Goal: Information Seeking & Learning: Learn about a topic

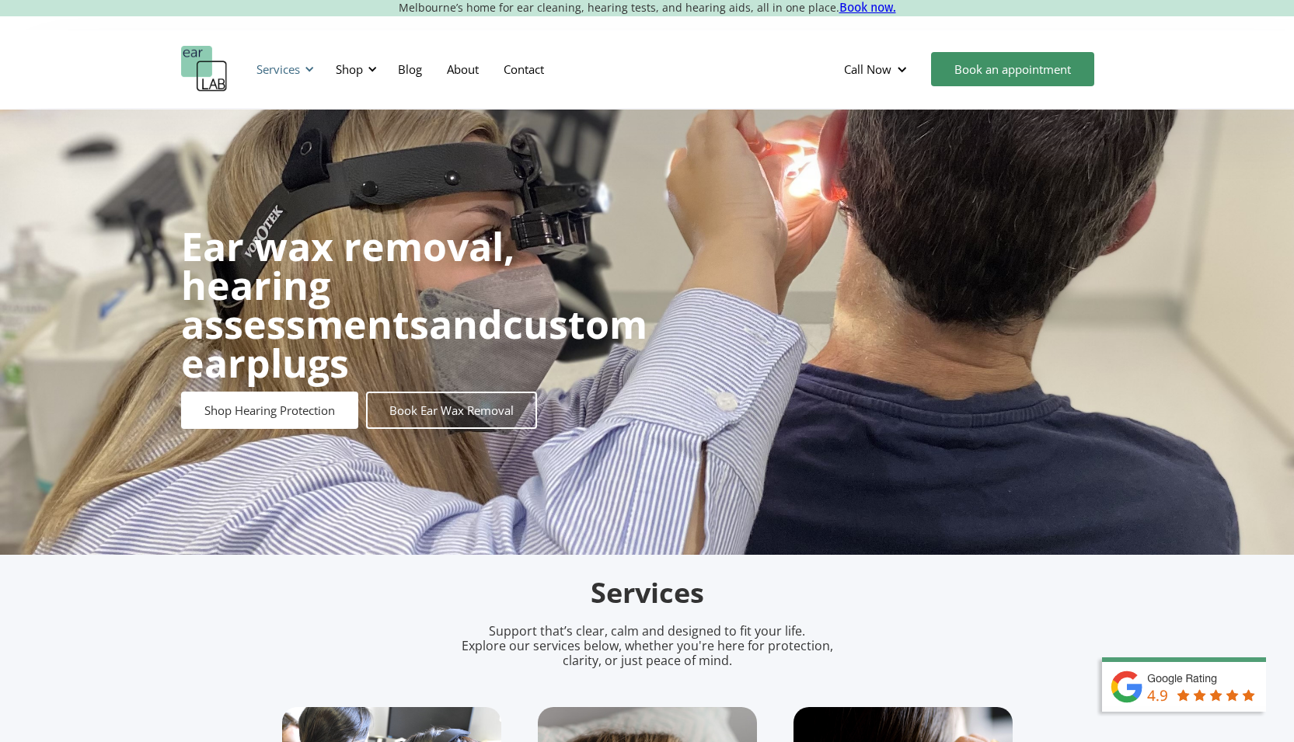
click at [302, 70] on div "Services" at bounding box center [283, 69] width 72 height 47
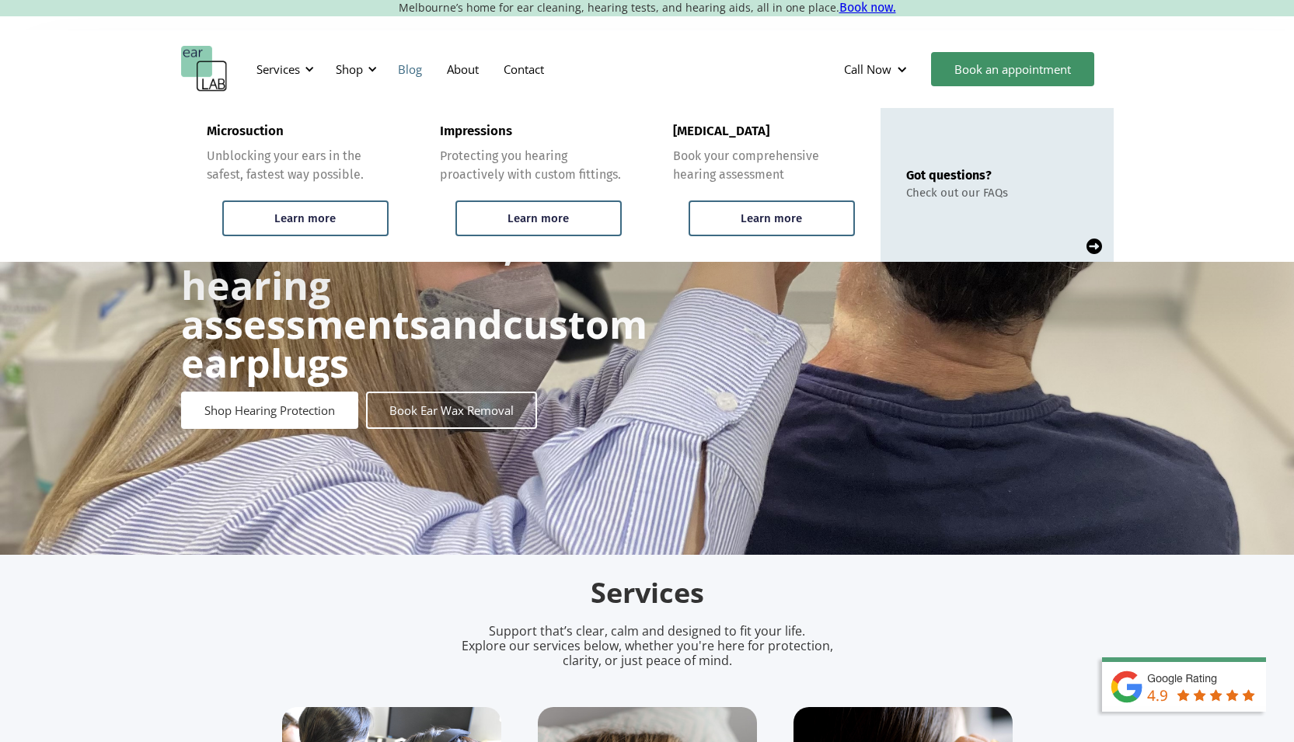
click at [421, 71] on link "Blog" at bounding box center [410, 69] width 49 height 45
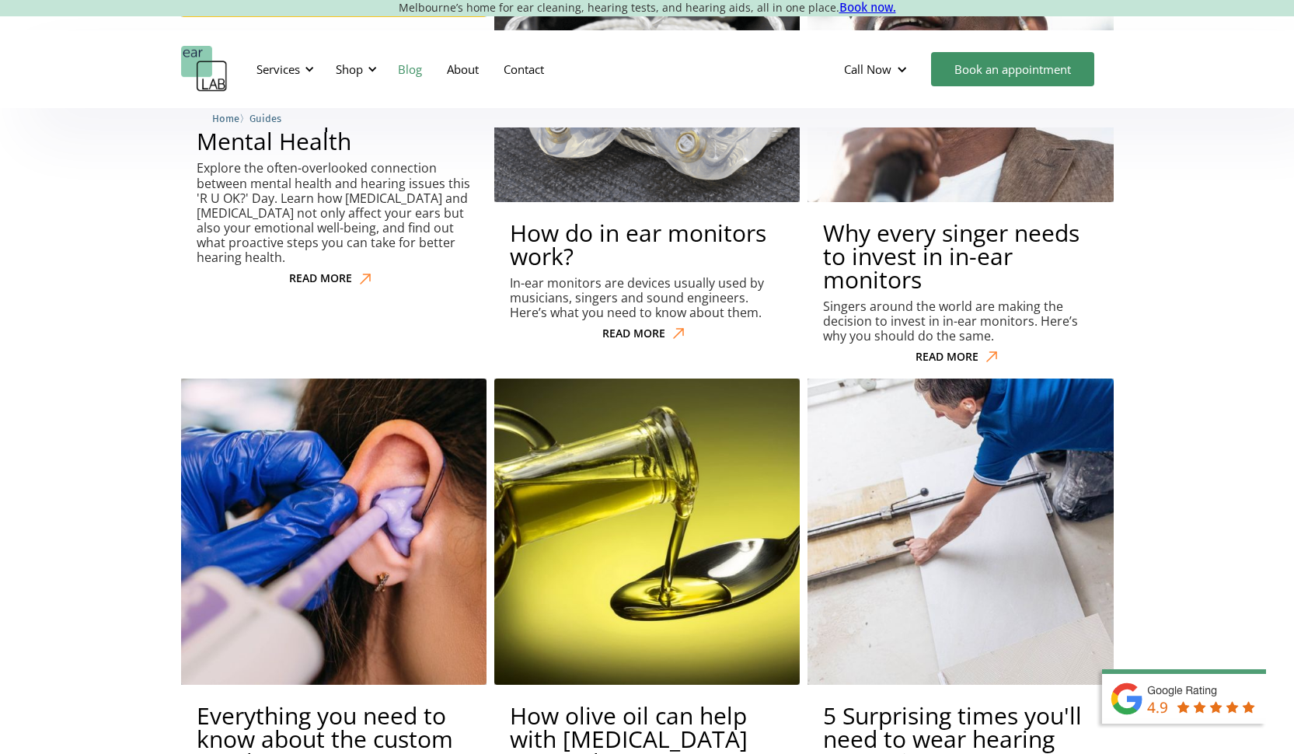
scroll to position [6613, 0]
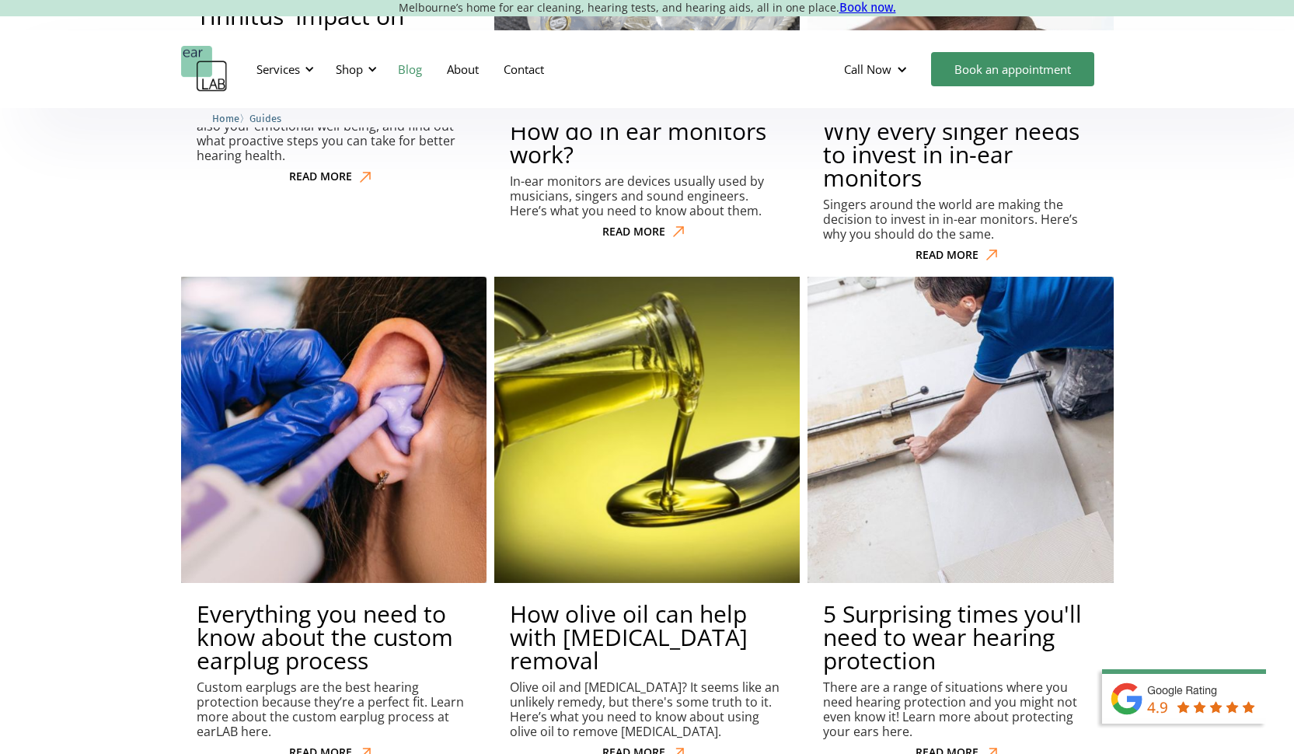
click at [630, 262] on img at bounding box center [647, 430] width 337 height 337
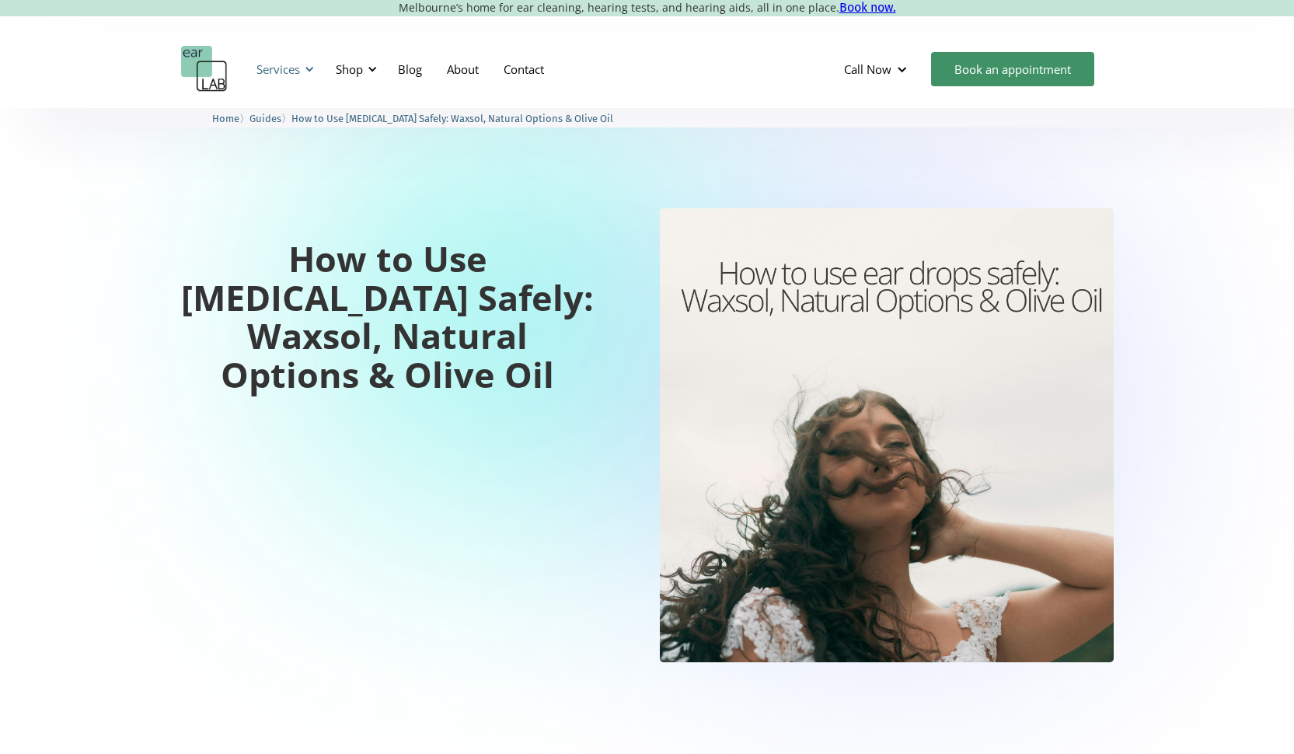
click at [309, 68] on div at bounding box center [309, 69] width 11 height 11
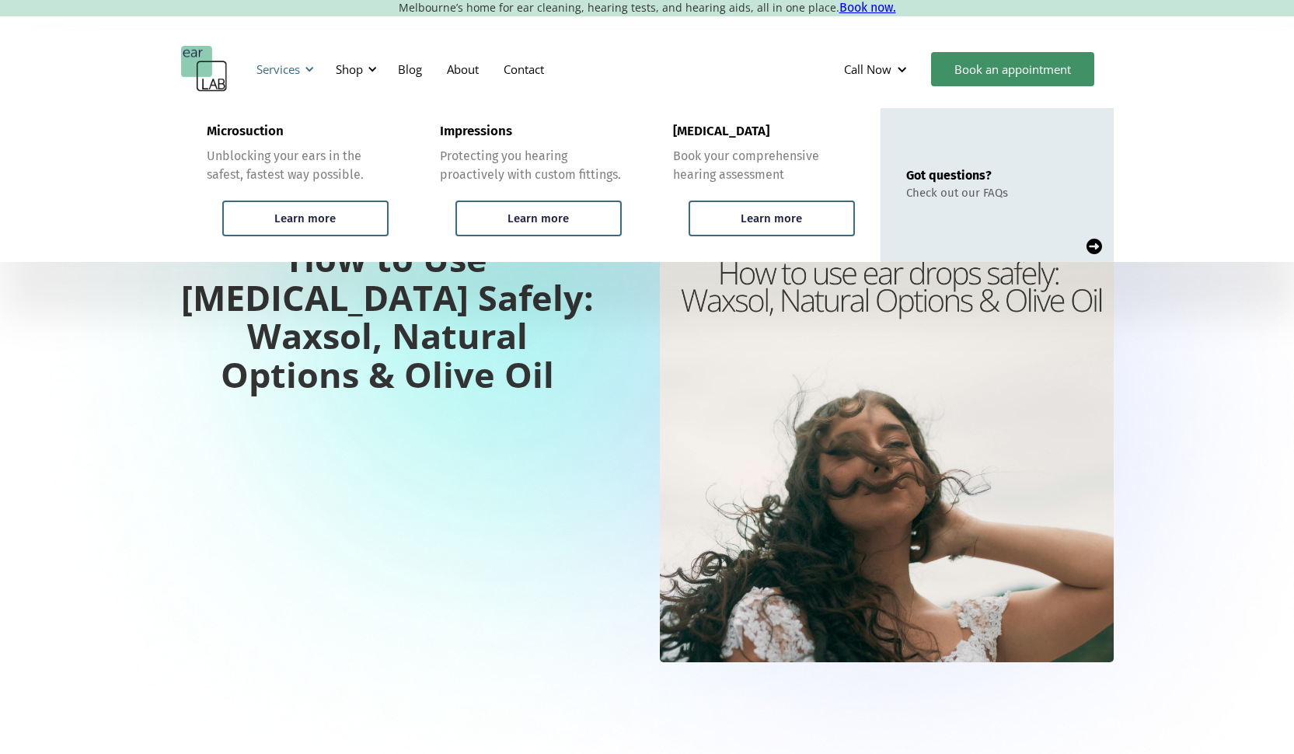
click at [309, 68] on div at bounding box center [309, 69] width 11 height 11
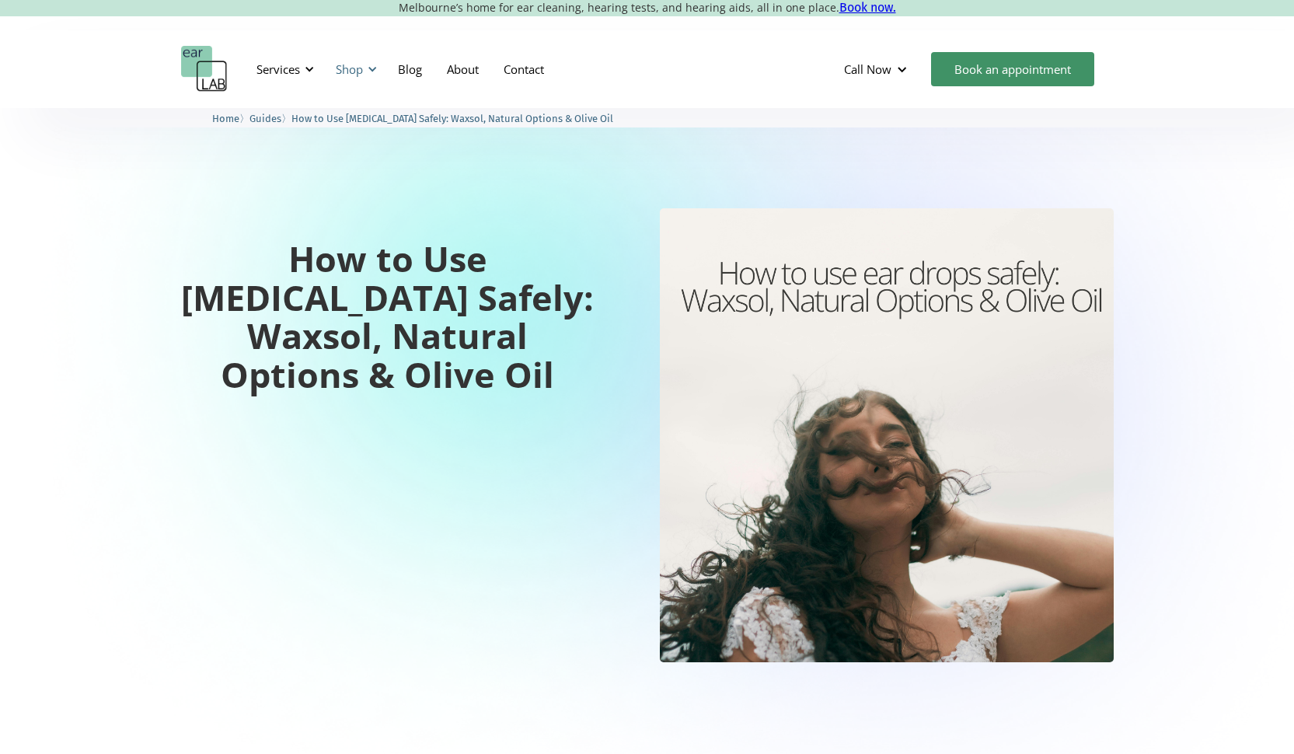
click at [372, 69] on div at bounding box center [372, 69] width 11 height 11
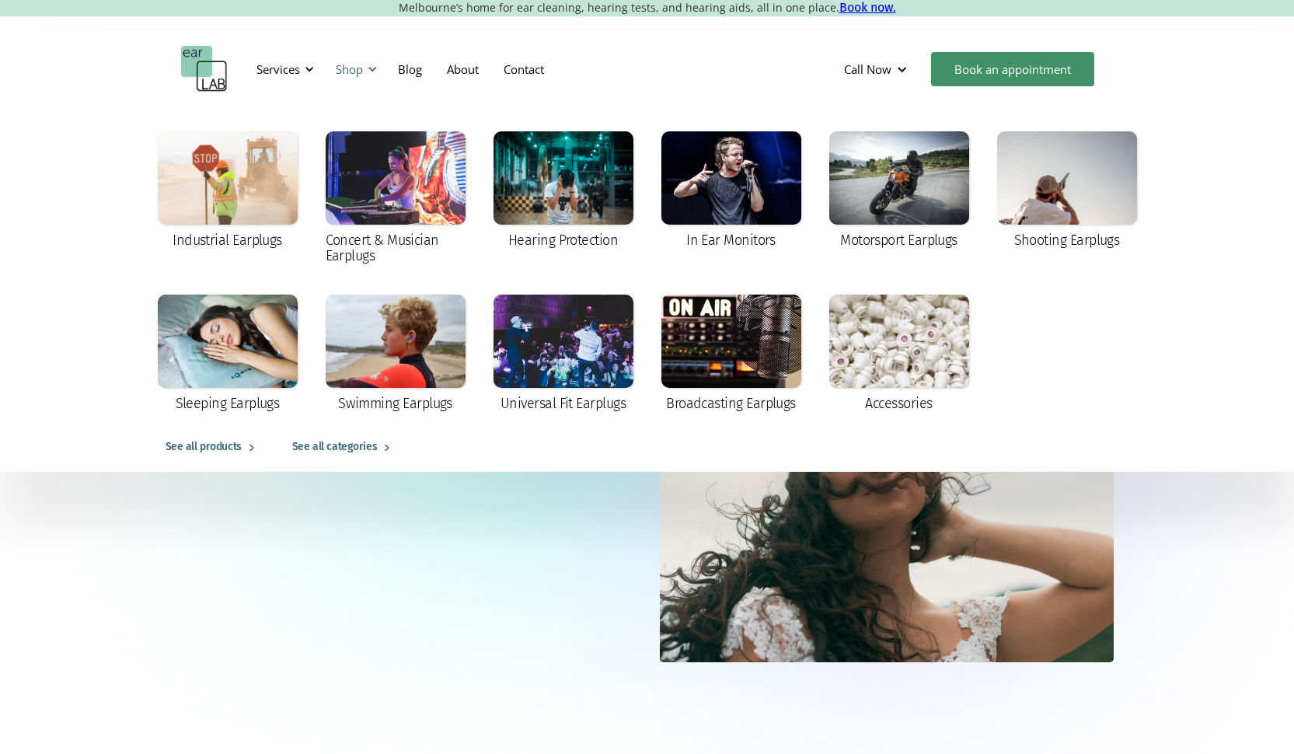
click at [372, 69] on div at bounding box center [372, 69] width 11 height 11
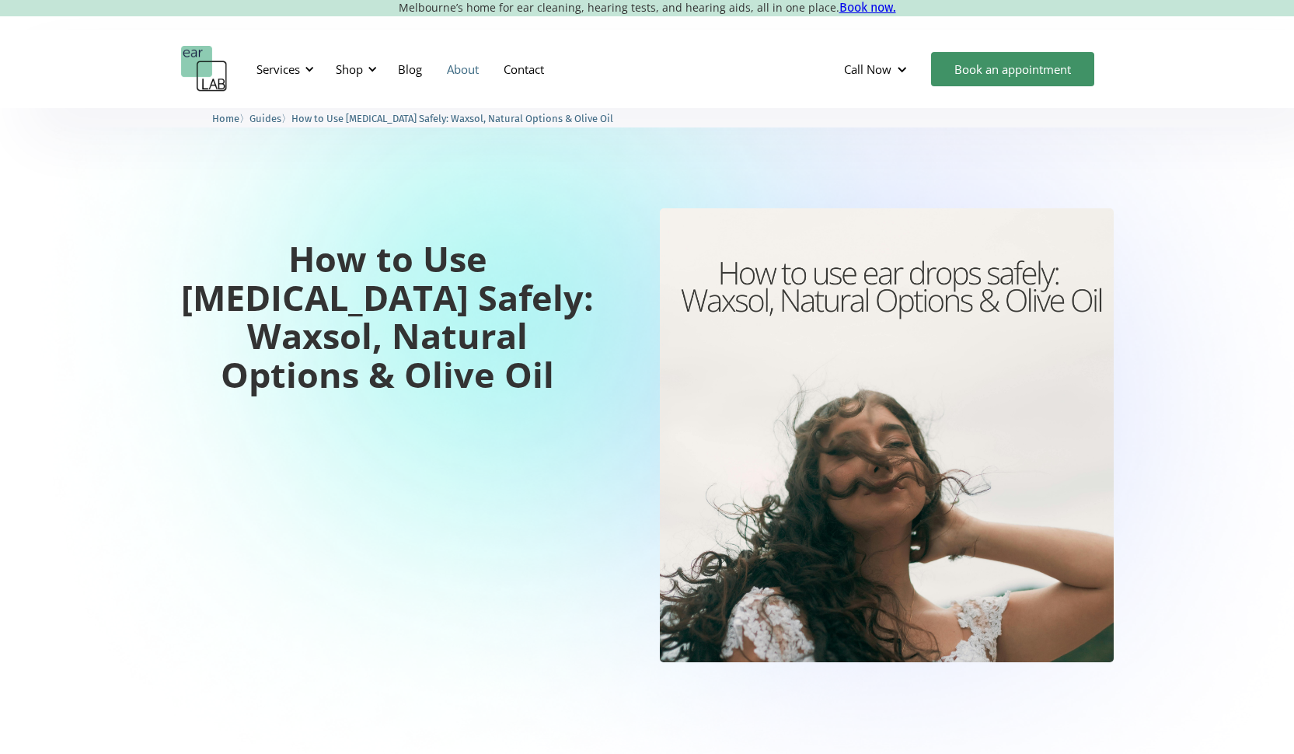
click at [470, 70] on link "About" at bounding box center [463, 69] width 57 height 45
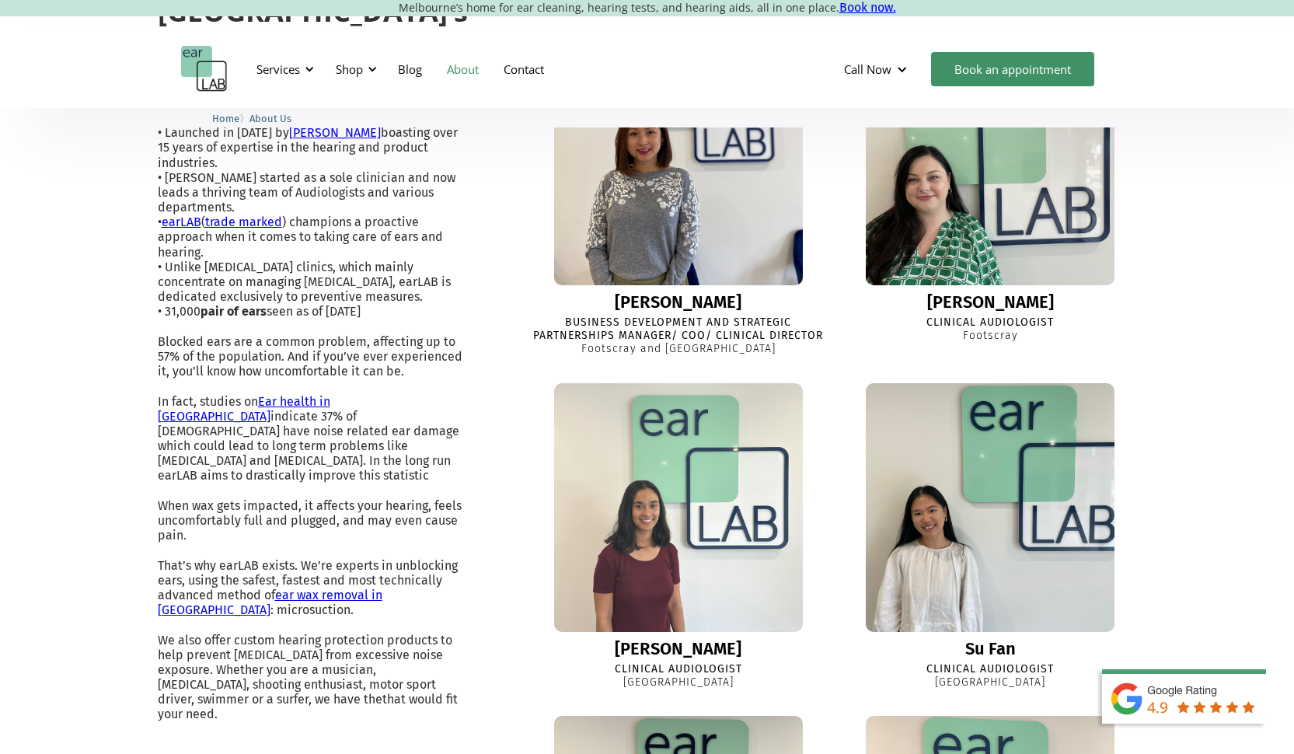
scroll to position [696, 0]
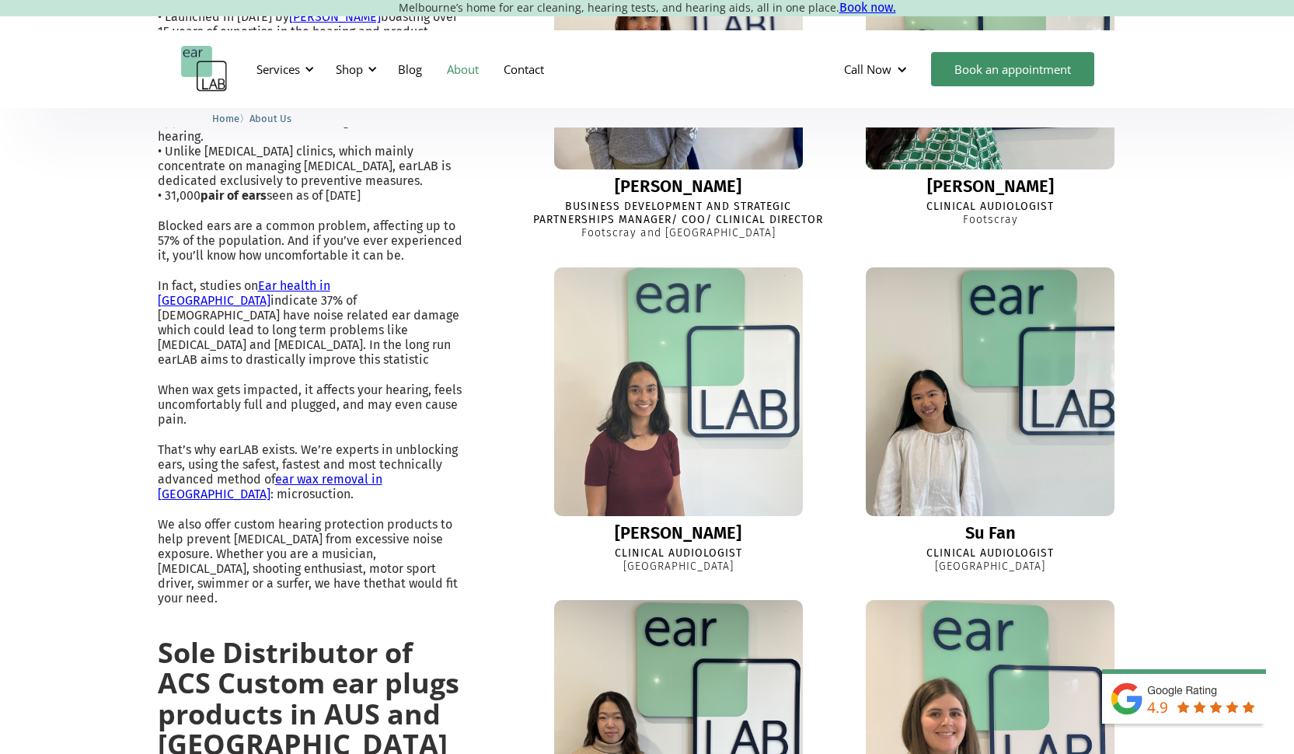
click at [722, 358] on img at bounding box center [679, 392] width 274 height 274
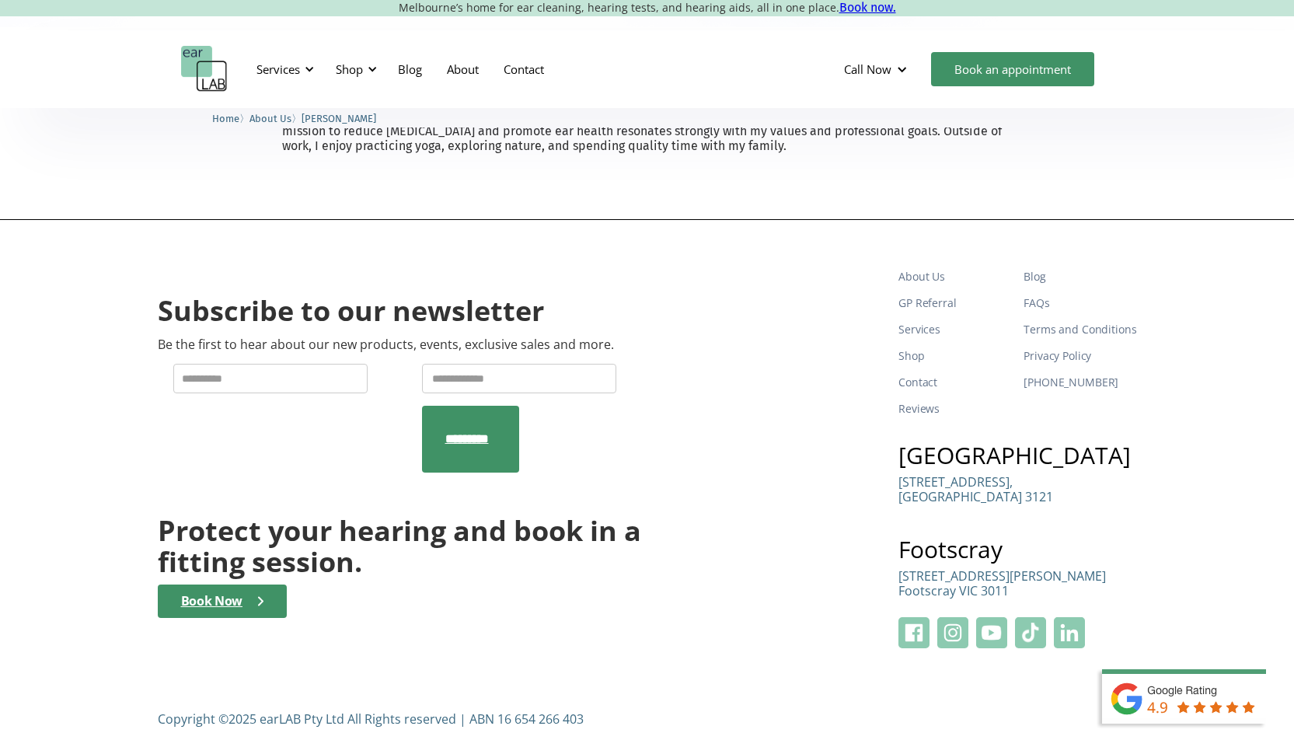
scroll to position [559, 0]
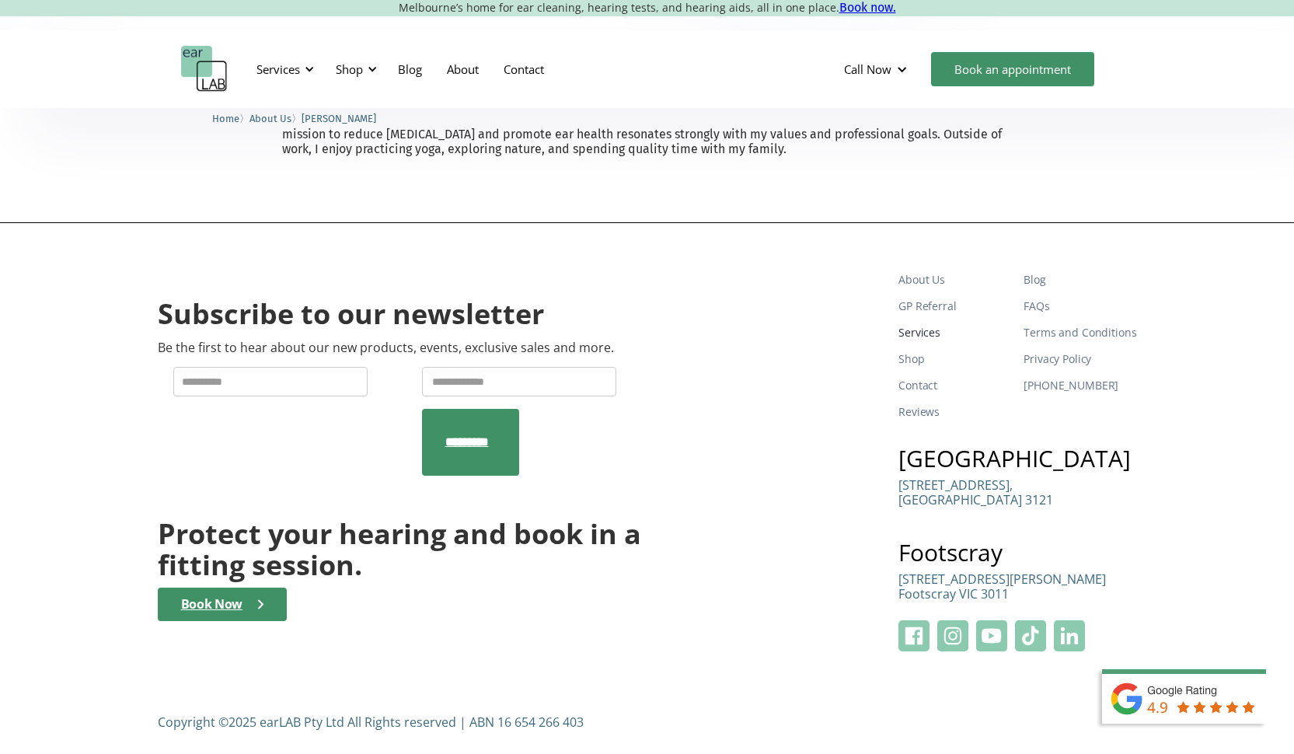
click at [929, 330] on link "Services" at bounding box center [955, 332] width 113 height 26
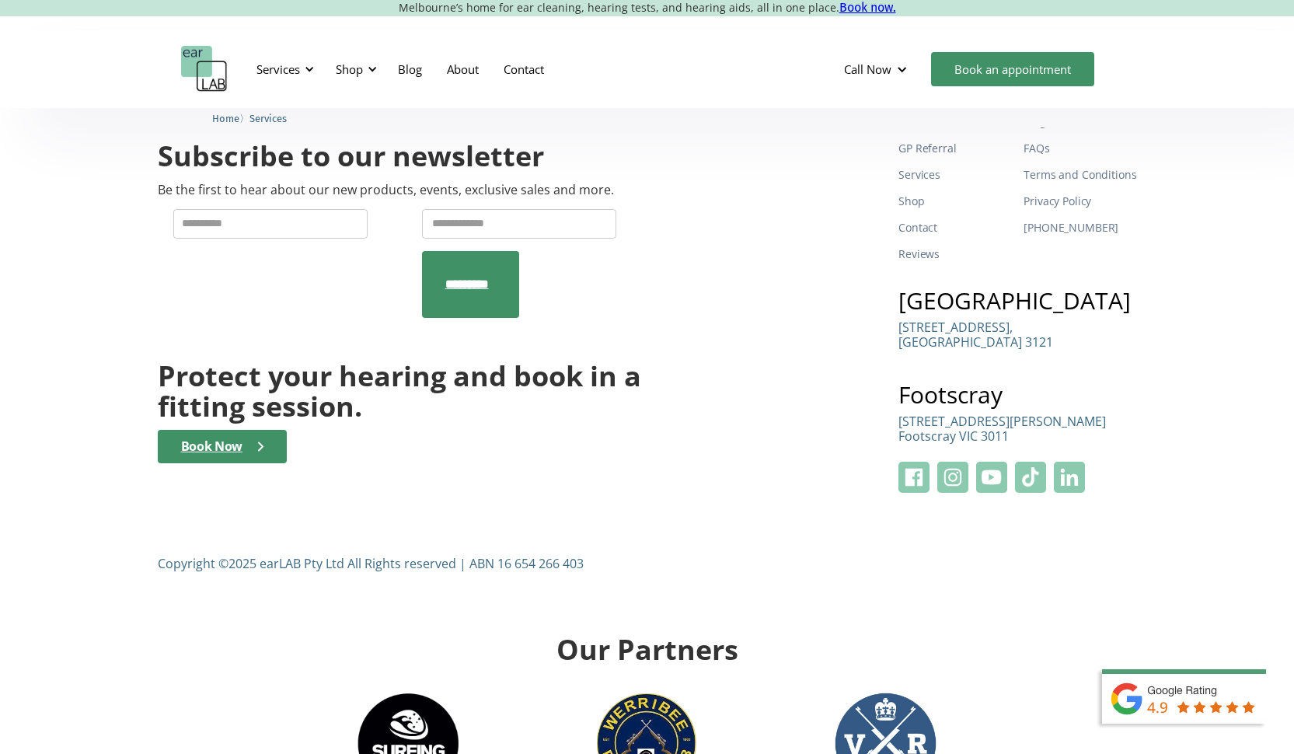
scroll to position [703, 0]
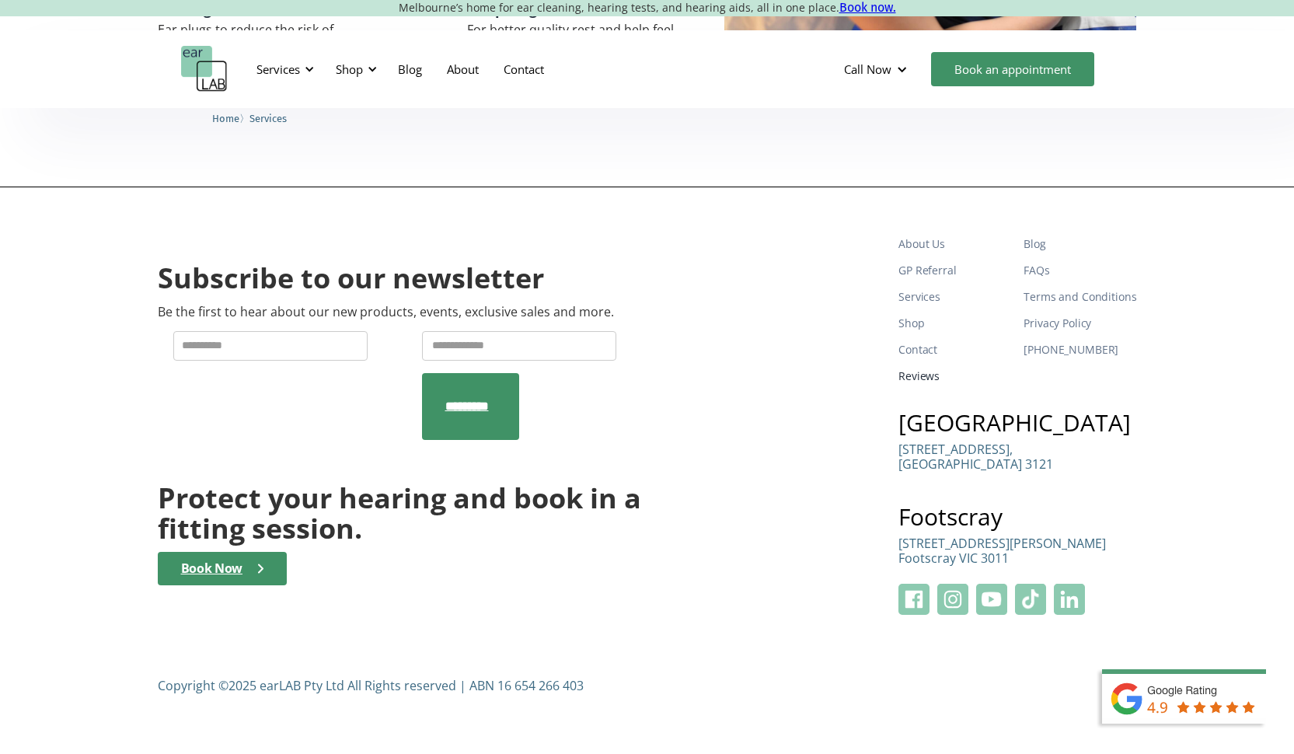
click at [923, 363] on link "Reviews" at bounding box center [955, 376] width 113 height 26
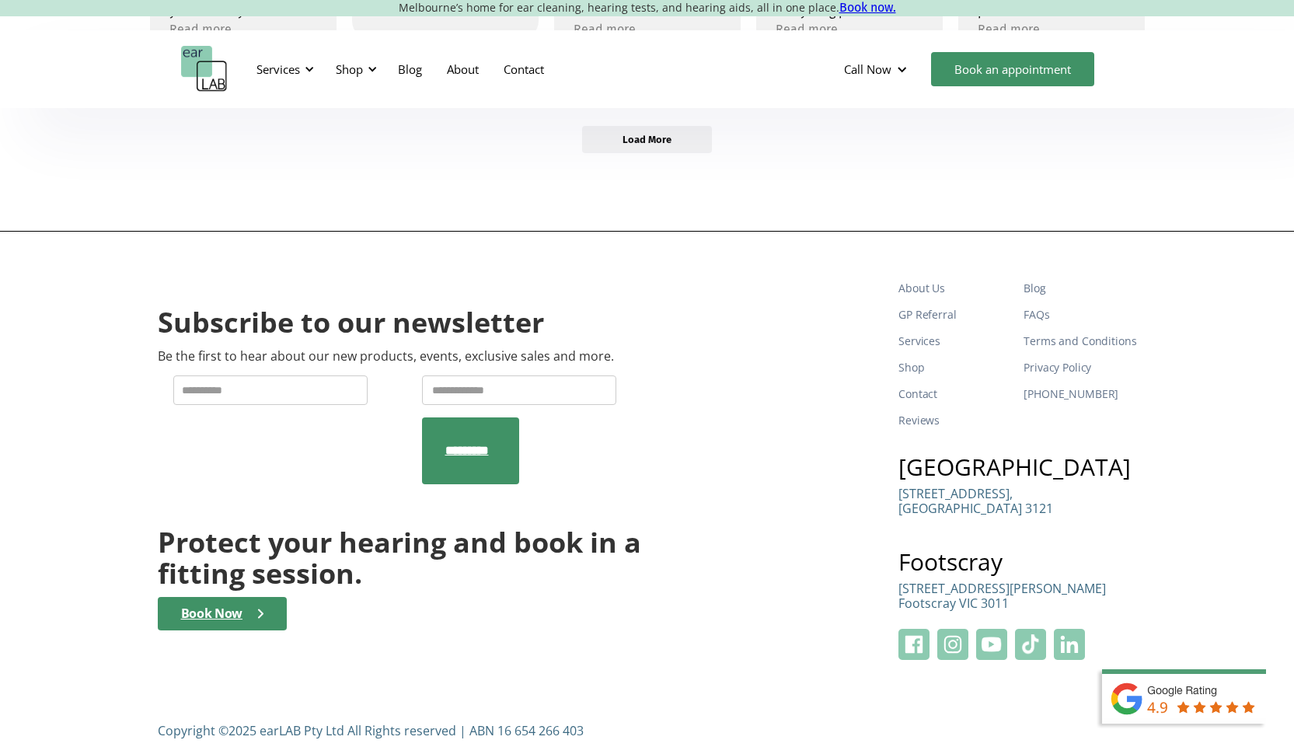
scroll to position [571, 0]
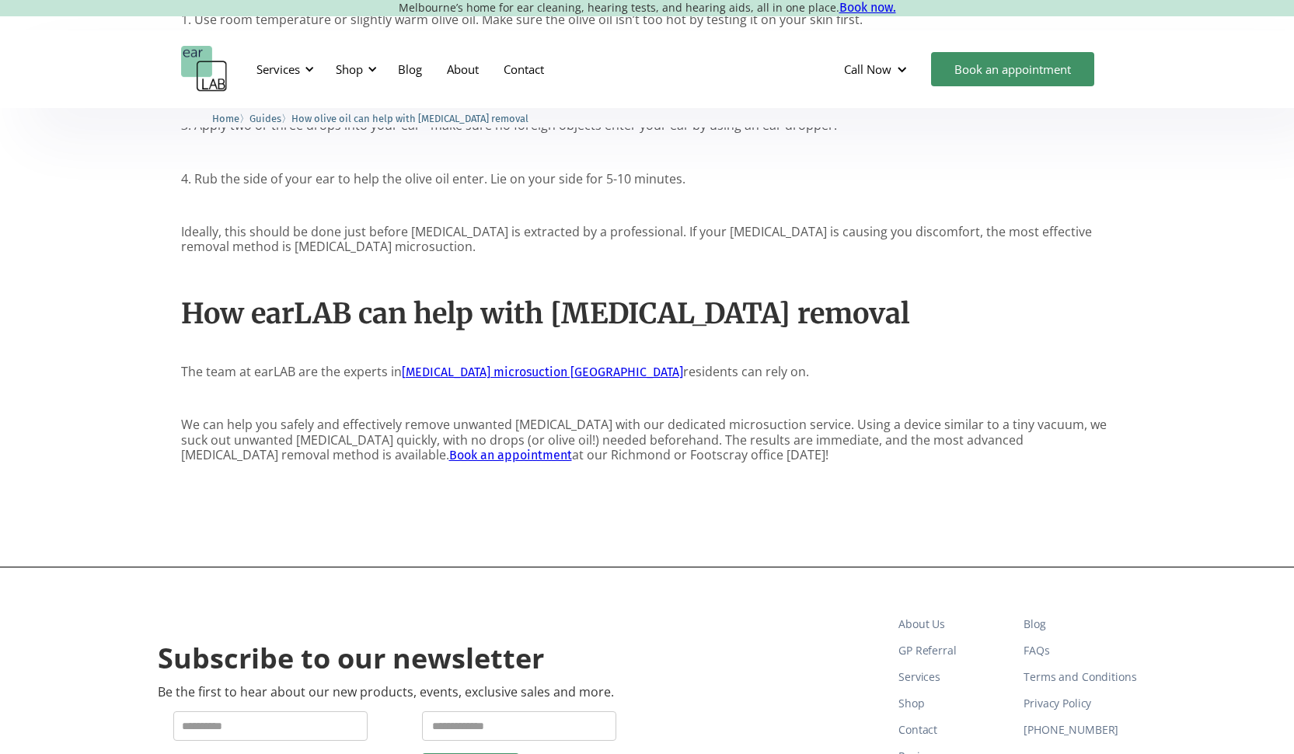
scroll to position [1803, 0]
